Goal: Task Accomplishment & Management: Manage account settings

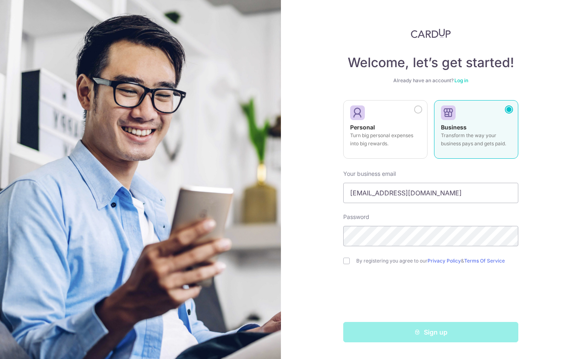
type input "pradeep@thenanson.com.sg"
click at [347, 262] on input "checkbox" at bounding box center [346, 261] width 7 height 7
checkbox input "true"
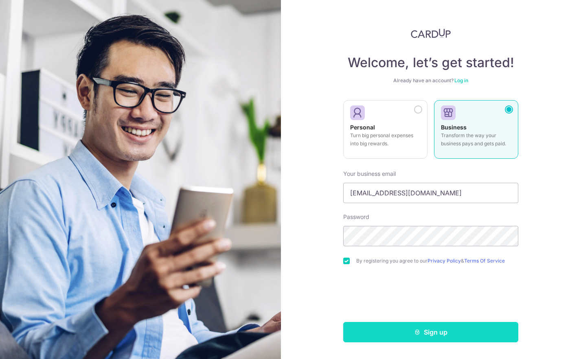
click at [447, 336] on button "Sign up" at bounding box center [430, 332] width 175 height 20
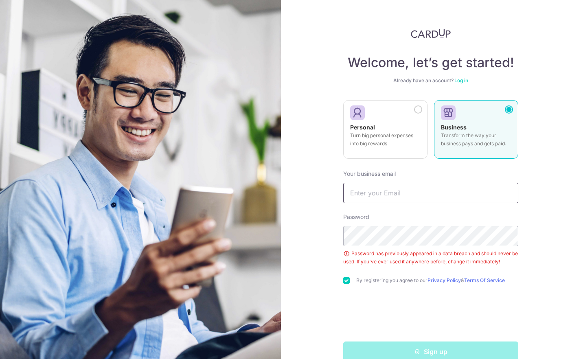
click at [387, 196] on input "text" at bounding box center [430, 193] width 175 height 20
type input "[EMAIL_ADDRESS][DOMAIN_NAME]"
click at [548, 279] on div "Welcome, let’s get started! Already have an account? Log in Personal Turn big p…" at bounding box center [431, 179] width 301 height 359
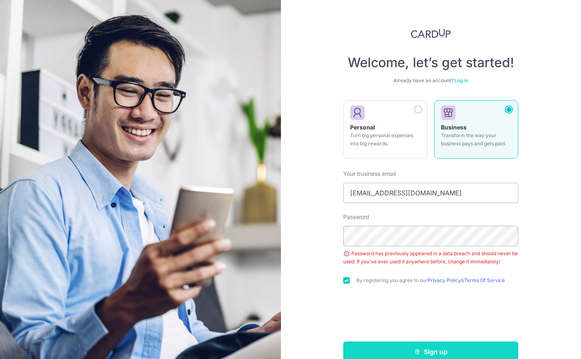
click at [437, 349] on button "Sign up" at bounding box center [430, 352] width 175 height 20
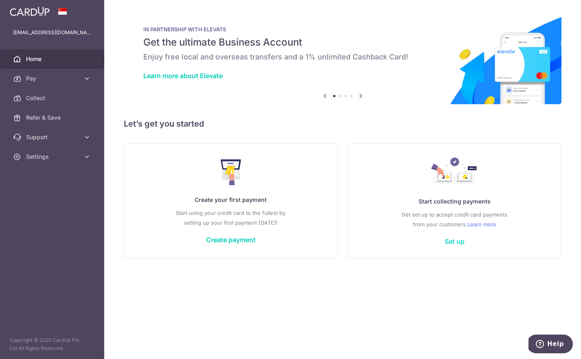
click at [457, 244] on link "Set up" at bounding box center [455, 241] width 20 height 8
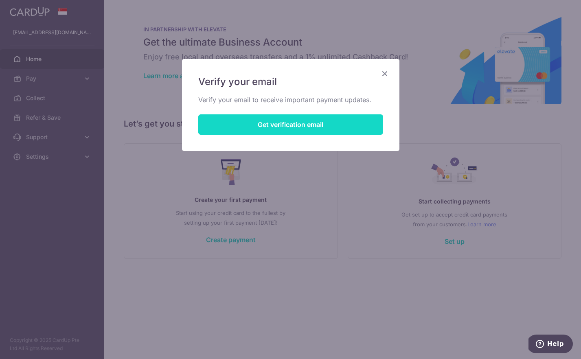
click at [305, 123] on button "Get verification email" at bounding box center [290, 124] width 185 height 20
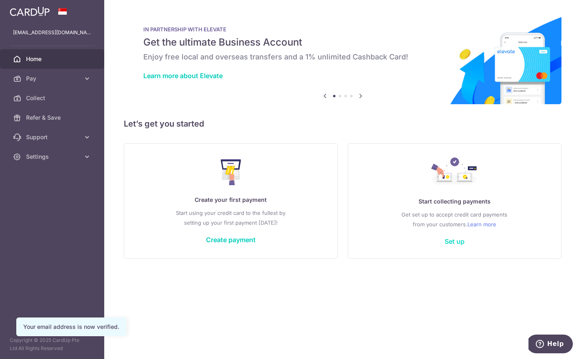
click at [459, 240] on link "Set up" at bounding box center [455, 241] width 20 height 8
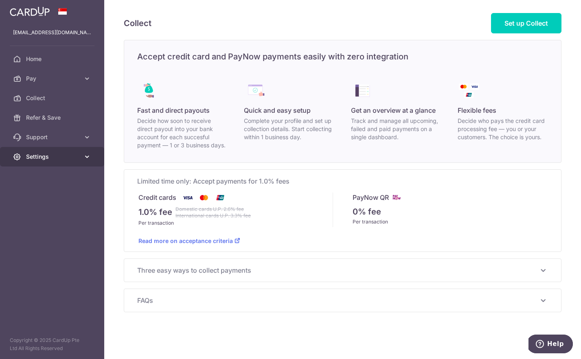
click at [52, 156] on span "Settings" at bounding box center [53, 157] width 54 height 8
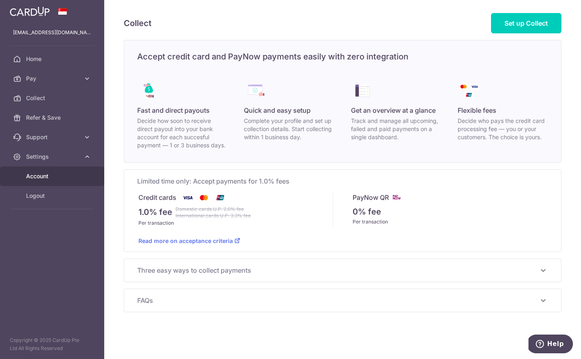
click at [49, 174] on span "Account" at bounding box center [53, 176] width 54 height 8
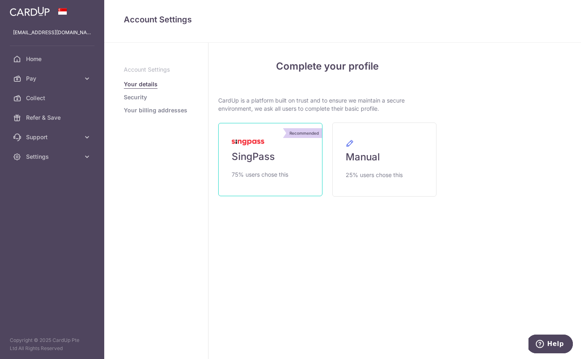
click at [269, 171] on span "75% users chose this" at bounding box center [260, 175] width 57 height 10
click at [395, 145] on link "Manual 25% users chose this" at bounding box center [384, 160] width 104 height 74
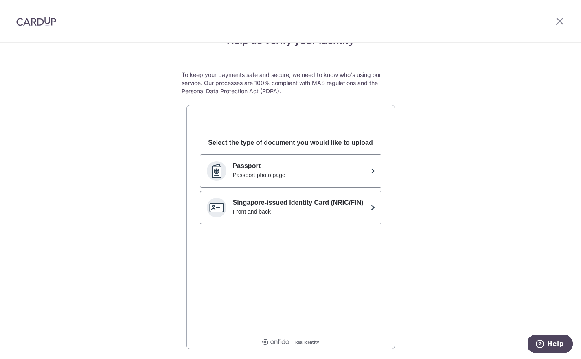
scroll to position [36, 0]
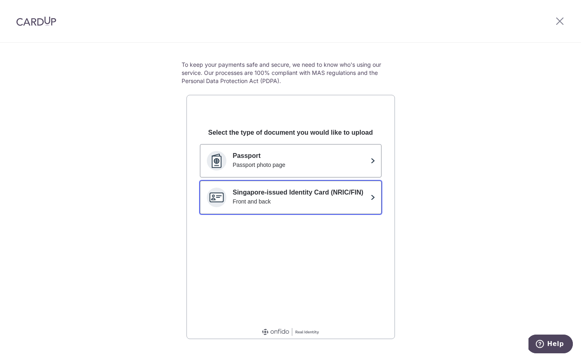
click at [362, 195] on p "Singapore-issued Identity Card (NRIC/FIN)" at bounding box center [300, 193] width 134 height 10
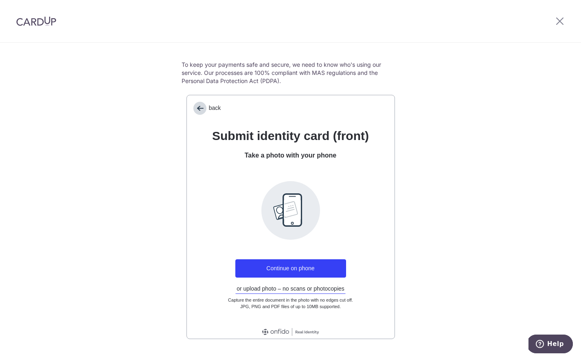
click at [200, 105] on span "back" at bounding box center [199, 108] width 13 height 13
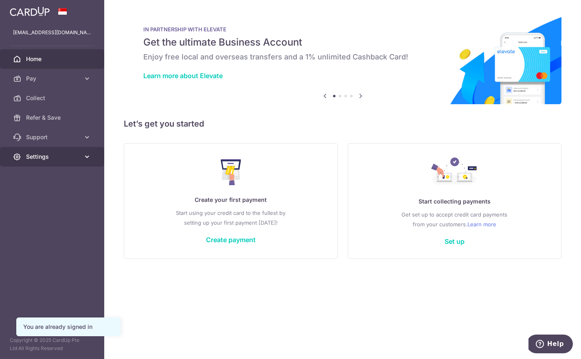
click at [83, 157] on icon at bounding box center [87, 157] width 8 height 8
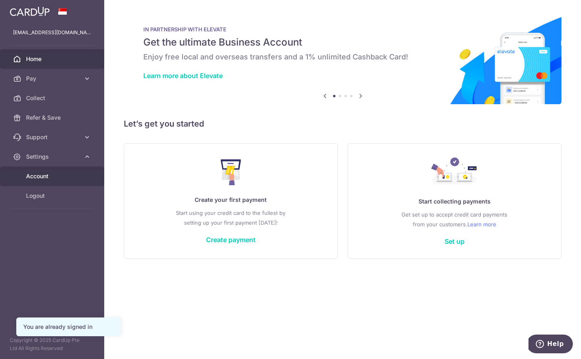
click at [39, 174] on span "Account" at bounding box center [53, 176] width 54 height 8
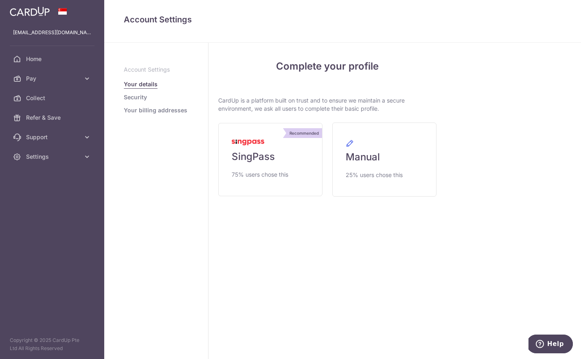
click at [133, 99] on link "Security" at bounding box center [135, 97] width 23 height 8
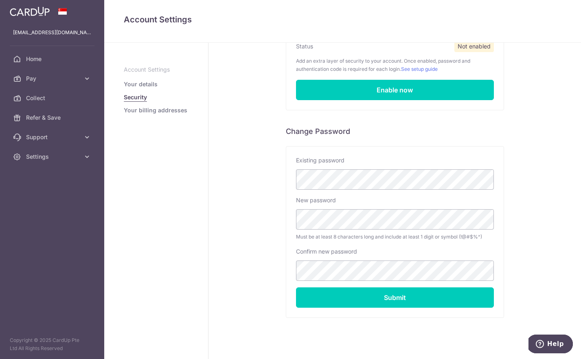
scroll to position [101, 0]
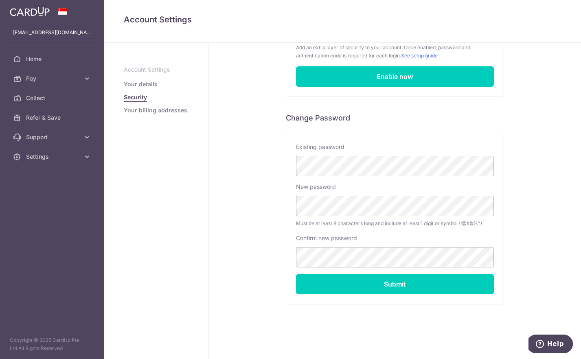
click at [177, 114] on link "Your billing addresses" at bounding box center [156, 110] width 64 height 8
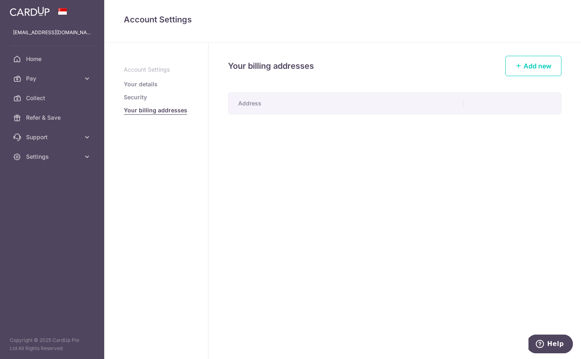
click at [151, 88] on link "Your details" at bounding box center [141, 84] width 34 height 8
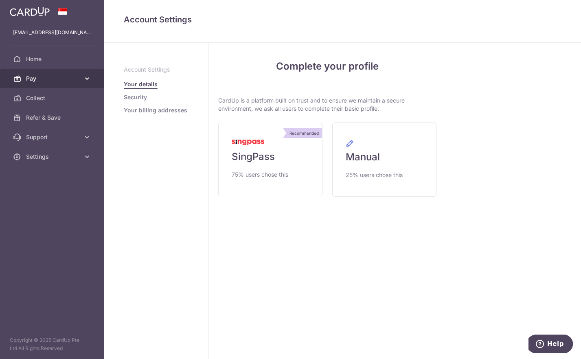
click at [81, 79] on link "Pay" at bounding box center [52, 79] width 104 height 20
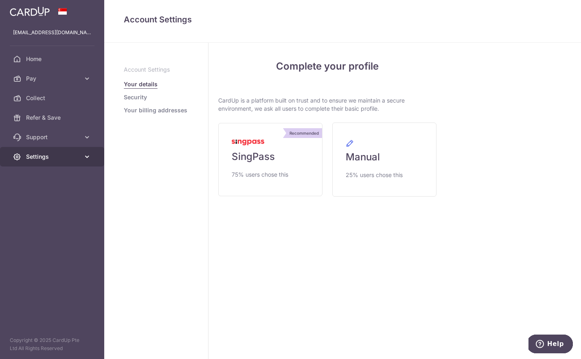
click at [64, 156] on span "Settings" at bounding box center [53, 157] width 54 height 8
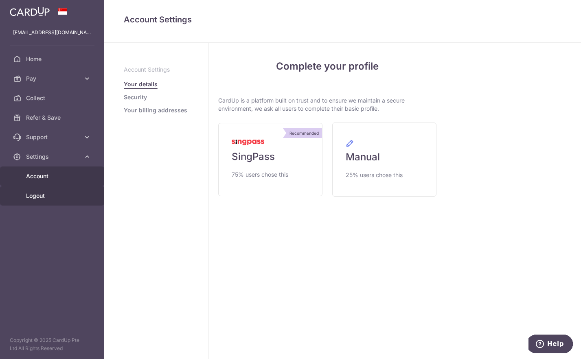
click at [46, 196] on span "Logout" at bounding box center [53, 196] width 54 height 8
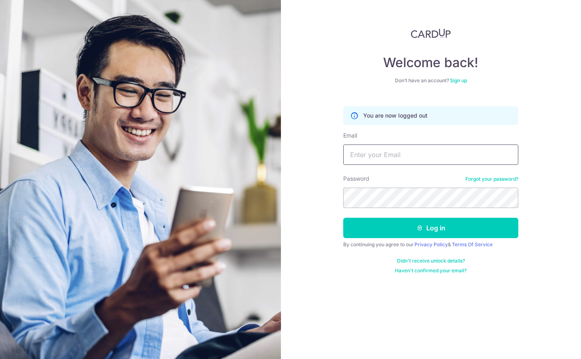
click at [419, 156] on input "Email" at bounding box center [430, 155] width 175 height 20
type input "financie"
type input "[EMAIL_ADDRESS][DOMAIN_NAME]"
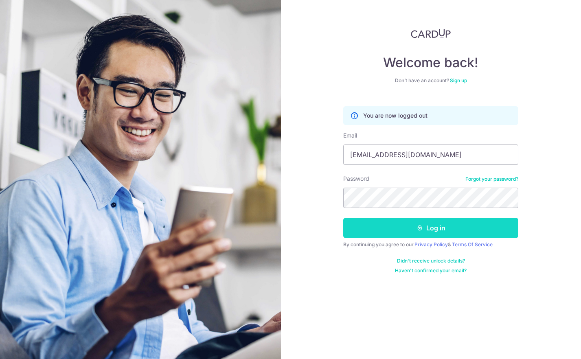
click at [513, 226] on button "Log in" at bounding box center [430, 228] width 175 height 20
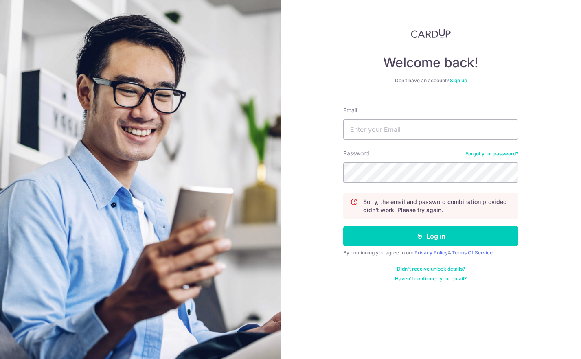
click at [462, 81] on link "Sign up" at bounding box center [458, 80] width 17 height 6
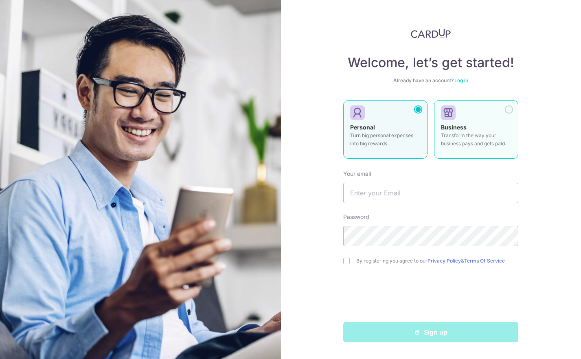
click at [486, 125] on div "Business Transform the way your business pays and gets paid." at bounding box center [476, 137] width 70 height 29
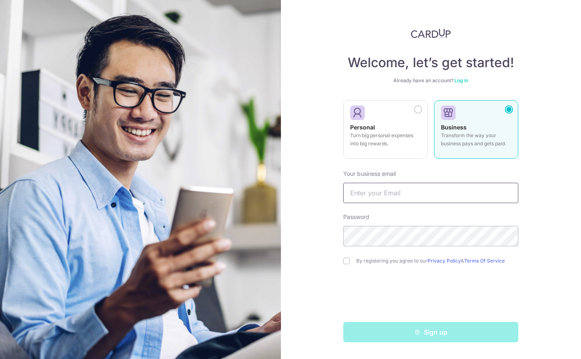
click at [410, 197] on input "text" at bounding box center [430, 193] width 175 height 20
type input "[EMAIL_ADDRESS][DOMAIN_NAME]"
click at [542, 242] on div "Welcome, let’s get started! Already have an account? Log in Personal Turn big p…" at bounding box center [431, 179] width 301 height 359
click at [348, 262] on input "checkbox" at bounding box center [346, 261] width 7 height 7
checkbox input "true"
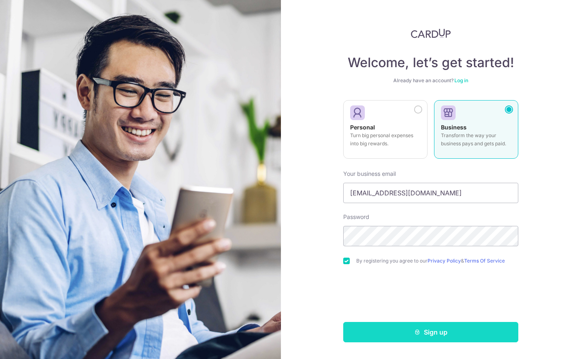
click at [439, 332] on button "Sign up" at bounding box center [430, 332] width 175 height 20
